Goal: Check status

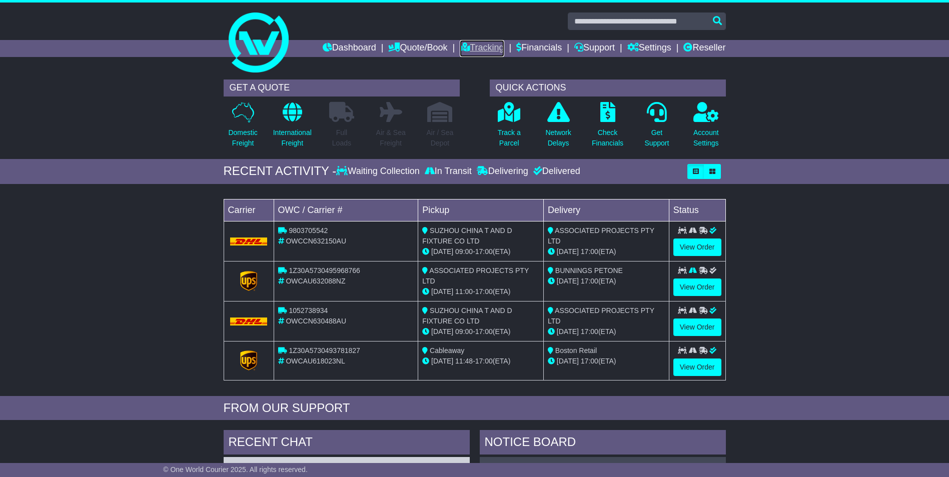
click at [463, 48] on icon at bounding box center [465, 47] width 10 height 9
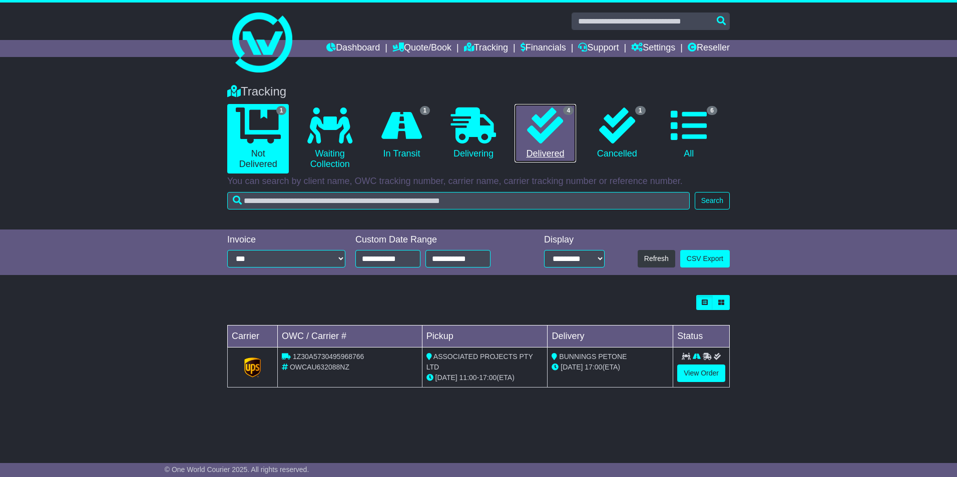
click at [547, 137] on icon at bounding box center [545, 126] width 36 height 36
